Goal: Information Seeking & Learning: Learn about a topic

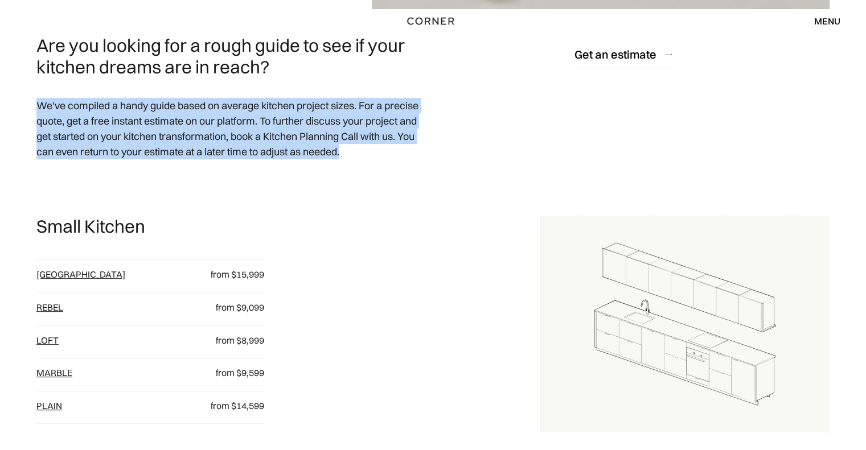
drag, startPoint x: 24, startPoint y: 105, endPoint x: 369, endPoint y: 147, distance: 348.0
click at [369, 147] on p "We've compiled a handy guide based on average kitchen project sizes. For a prec…" at bounding box center [231, 128] width 390 height 79
drag, startPoint x: 360, startPoint y: 153, endPoint x: 41, endPoint y: 103, distance: 322.6
click at [41, 103] on p "We've compiled a handy guide based on average kitchen project sizes. For a prec…" at bounding box center [231, 128] width 390 height 79
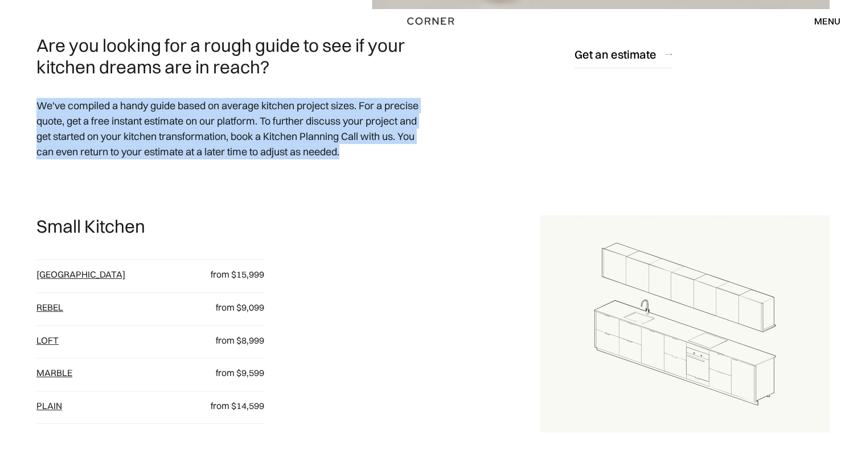
click at [102, 158] on p "We've compiled a handy guide based on average kitchen project sizes. For a prec…" at bounding box center [231, 128] width 390 height 79
click at [127, 139] on p "We've compiled a handy guide based on average kitchen project sizes. For a prec…" at bounding box center [231, 128] width 390 height 79
drag, startPoint x: 39, startPoint y: 106, endPoint x: 370, endPoint y: 154, distance: 334.0
click at [370, 154] on p "We've compiled a handy guide based on average kitchen project sizes. For a prec…" at bounding box center [231, 128] width 390 height 79
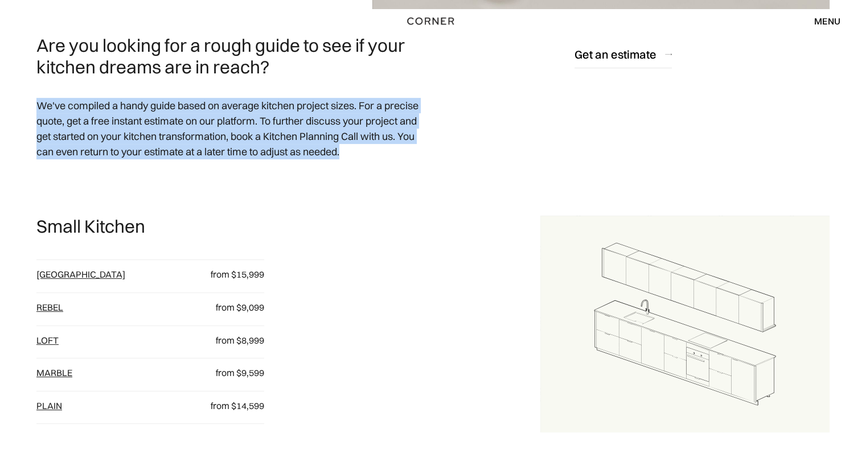
click at [363, 150] on p "We've compiled a handy guide based on average kitchen project sizes. For a prec…" at bounding box center [231, 128] width 390 height 79
drag, startPoint x: 353, startPoint y: 152, endPoint x: 0, endPoint y: 102, distance: 356.4
click at [102, 105] on p "We've compiled a handy guide based on average kitchen project sizes. For a prec…" at bounding box center [231, 128] width 390 height 79
